Goal: Information Seeking & Learning: Stay updated

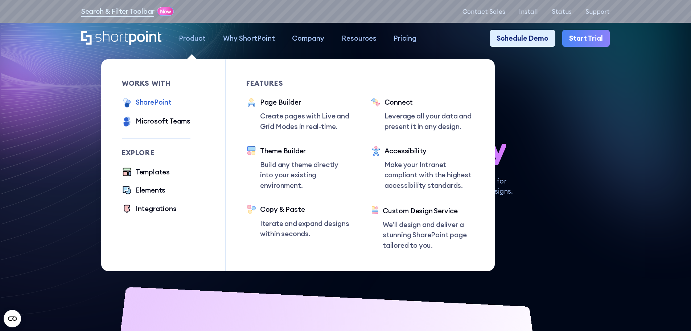
click at [148, 105] on div "SharePoint" at bounding box center [154, 102] width 36 height 11
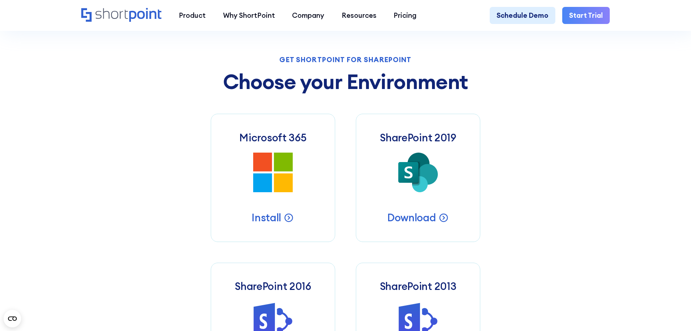
scroll to position [363, 0]
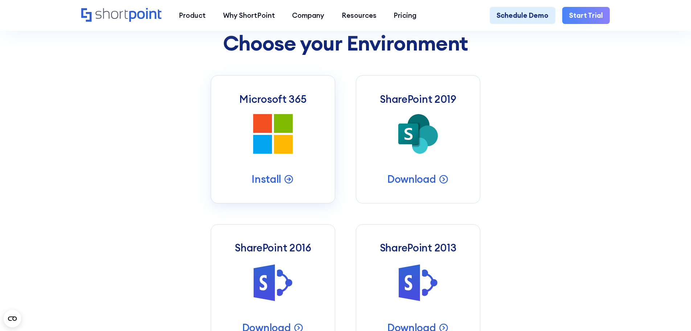
click at [268, 143] on icon at bounding box center [262, 144] width 19 height 19
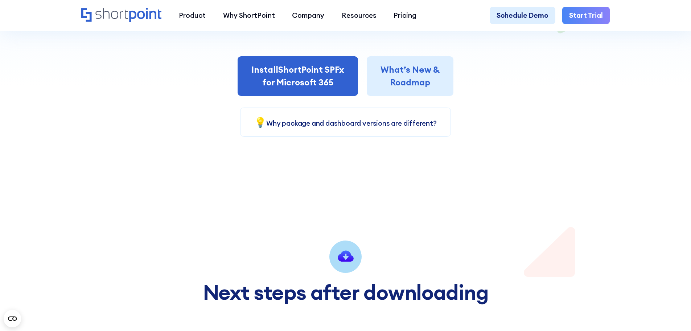
scroll to position [218, 0]
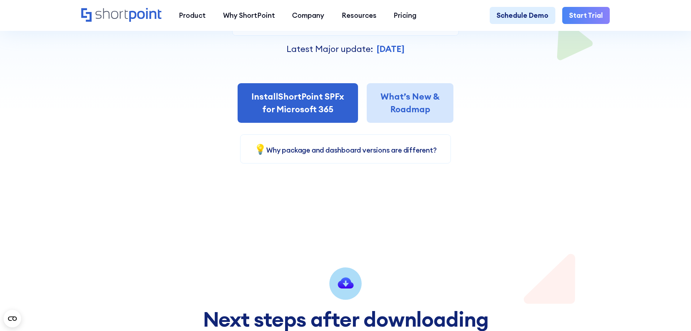
click at [389, 111] on link "What’s New & Roadmap" at bounding box center [410, 103] width 87 height 40
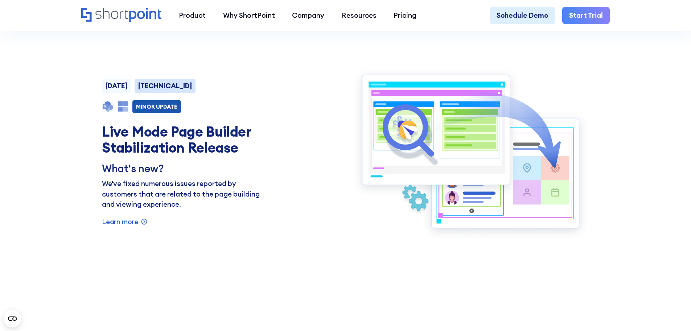
scroll to position [835, 0]
